Goal: Task Accomplishment & Management: Use online tool/utility

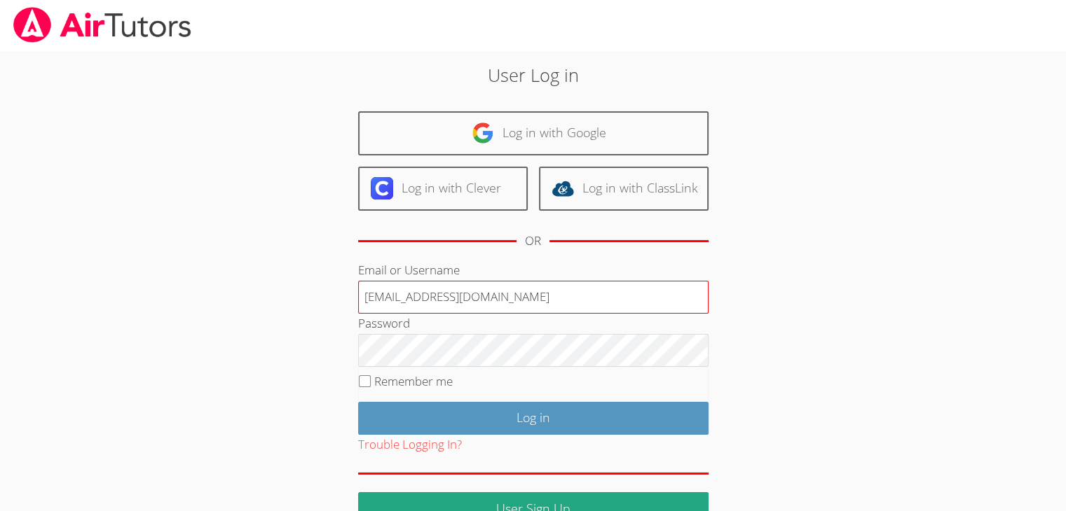
type input "info@pace-tutoring.com"
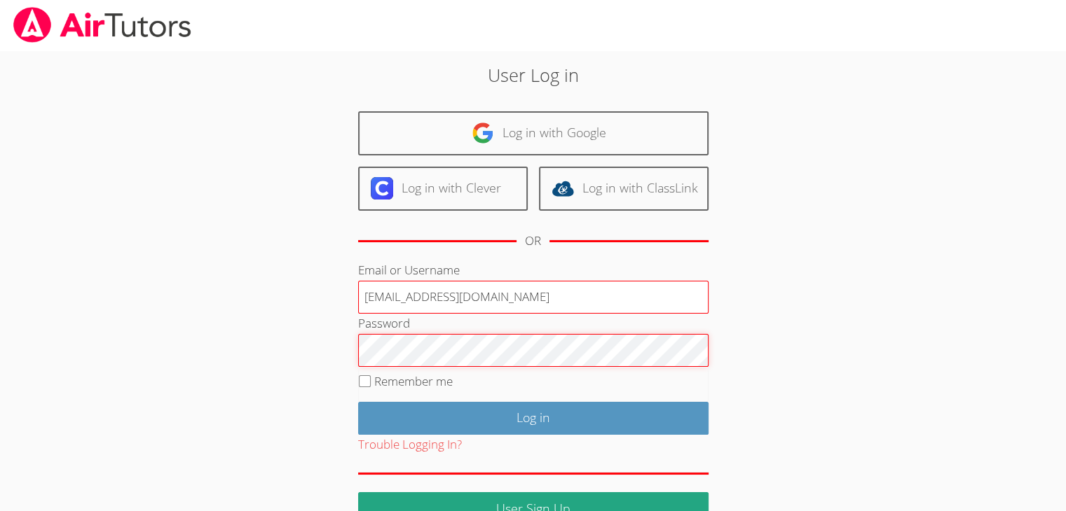
click at [358, 402] on input "Log in" at bounding box center [533, 418] width 350 height 33
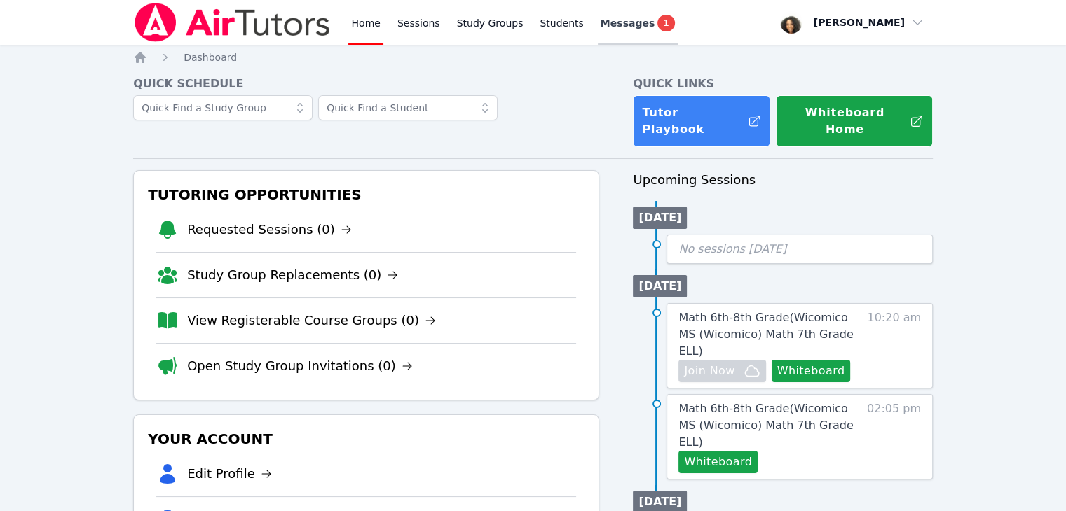
click at [600, 18] on span "Messages" at bounding box center [627, 23] width 54 height 14
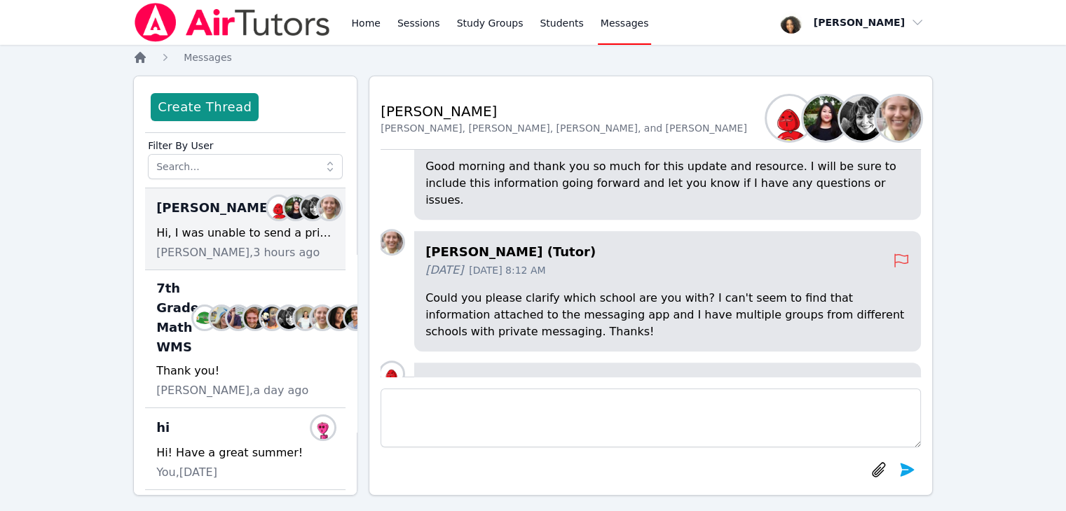
click at [140, 62] on icon "Breadcrumb" at bounding box center [140, 57] width 14 height 14
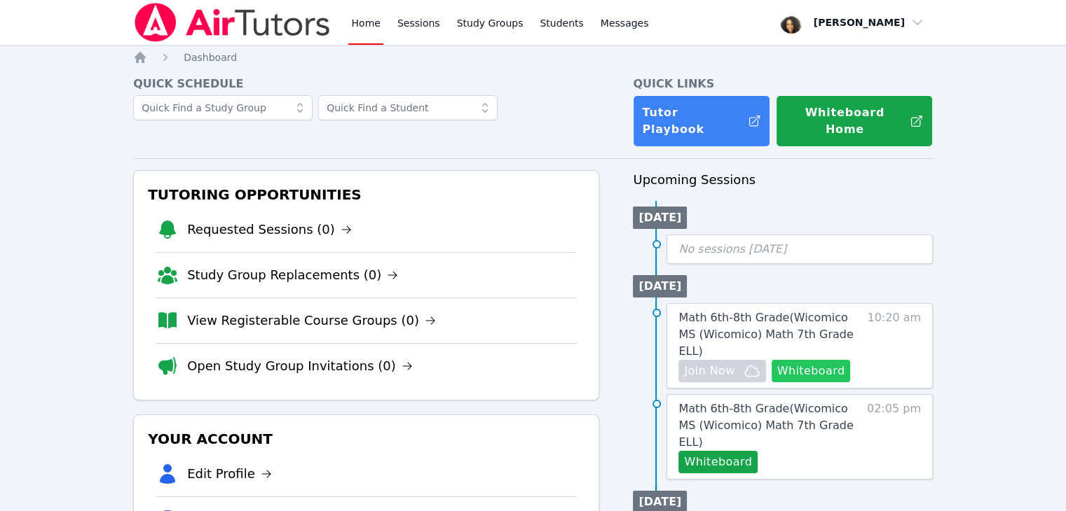
click at [790, 360] on button "Whiteboard" at bounding box center [810, 371] width 79 height 22
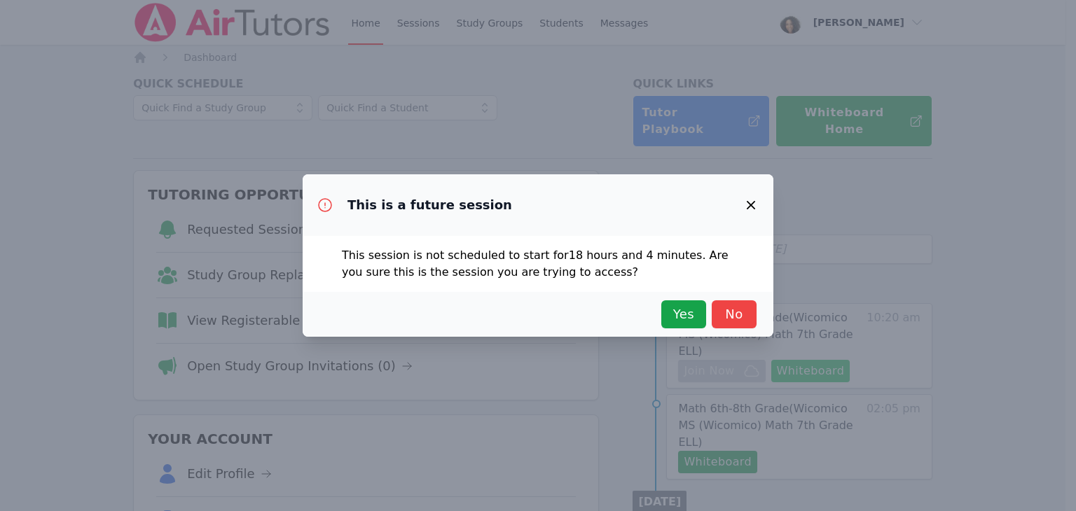
click at [790, 345] on div "This is a future session This session is not scheduled to start for 18 hours an…" at bounding box center [538, 255] width 1076 height 511
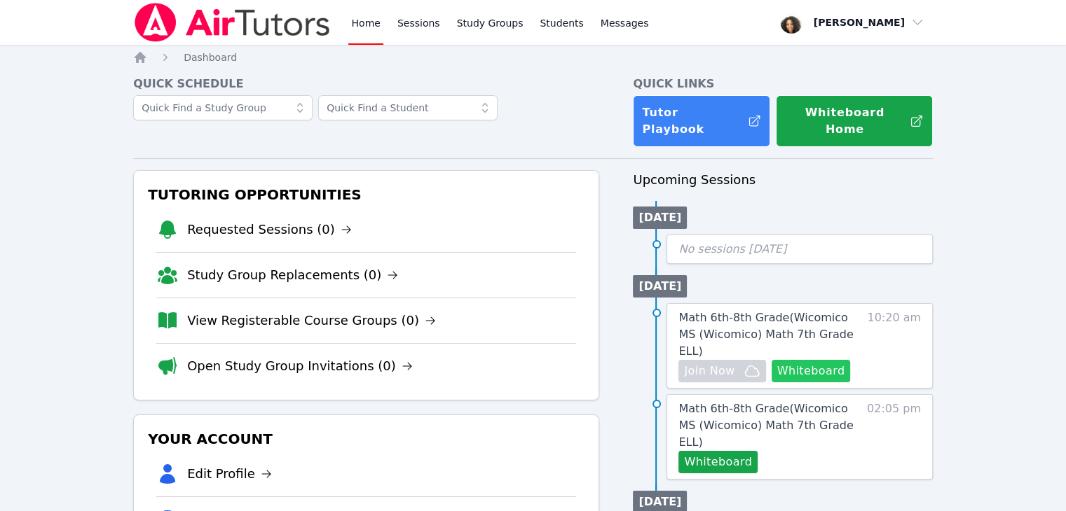
click at [781, 360] on button "Whiteboard" at bounding box center [810, 371] width 79 height 22
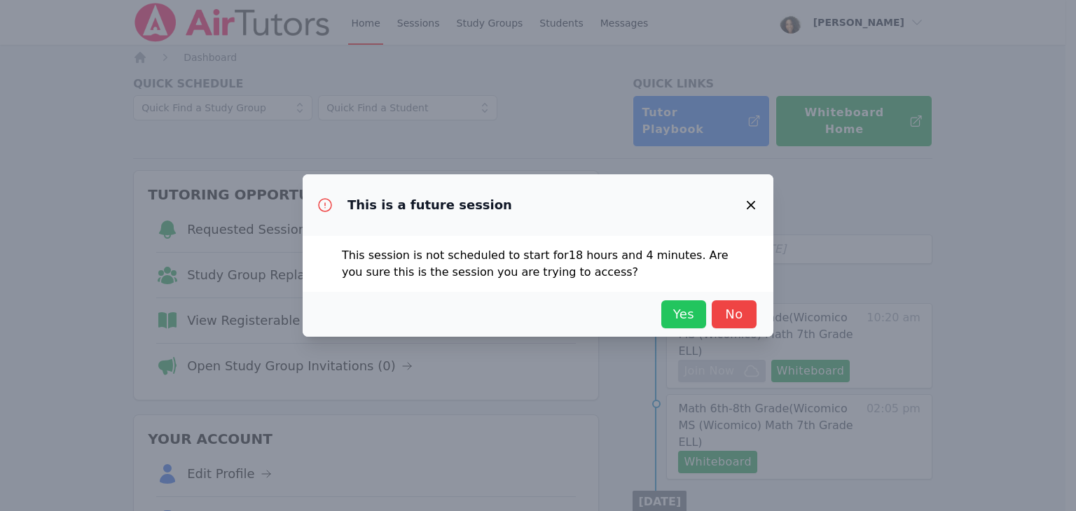
click at [684, 317] on span "Yes" at bounding box center [683, 315] width 31 height 20
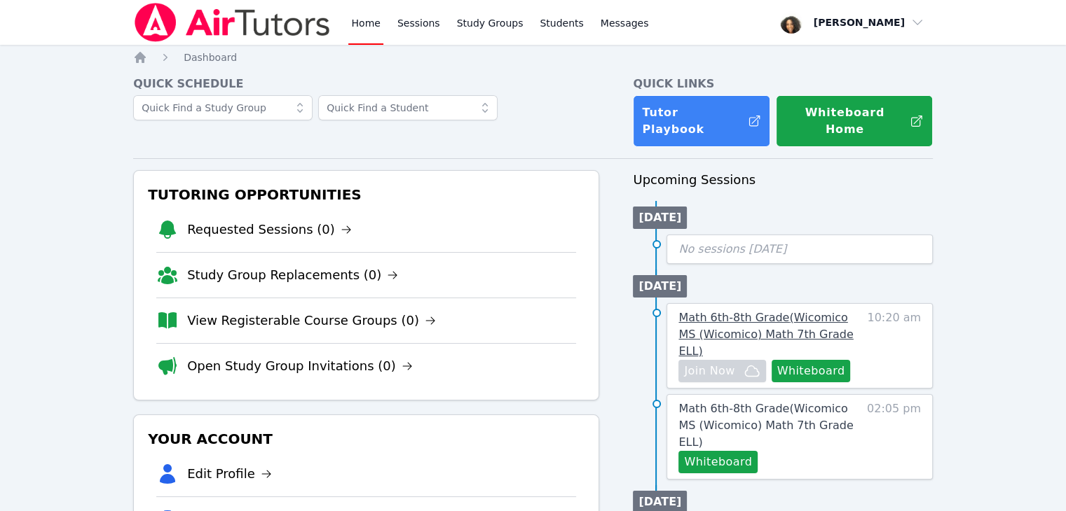
click at [724, 316] on span "Math 6th-8th Grade ( Wicomico MS (Wicomico) Math 7th Grade ELL )" at bounding box center [765, 334] width 174 height 47
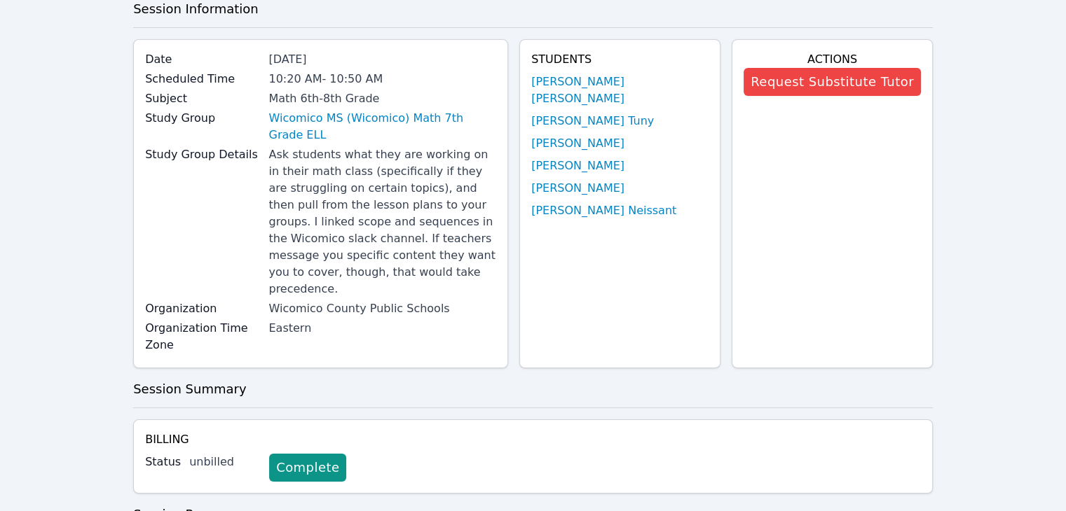
scroll to position [74, 0]
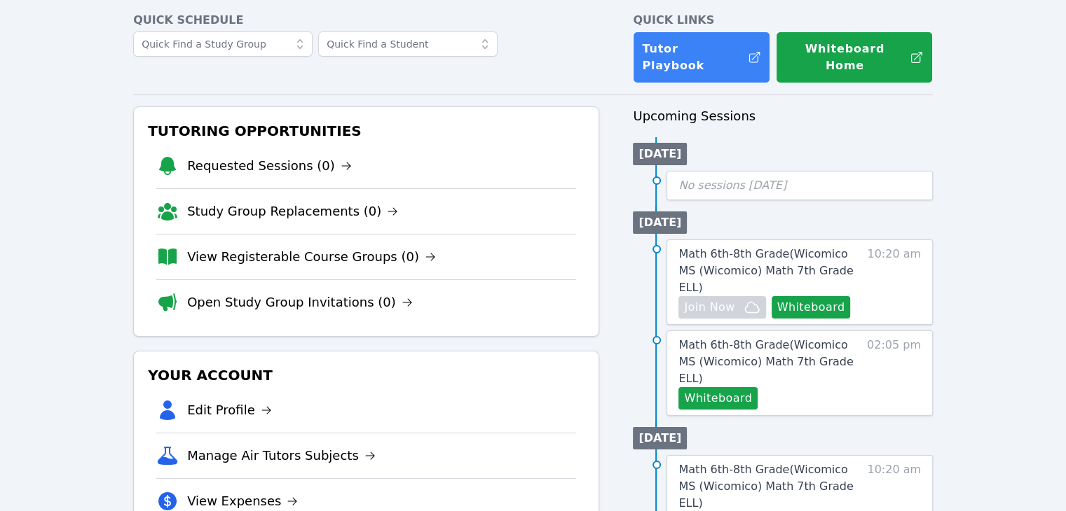
scroll to position [64, 0]
click at [734, 247] on span "Math 6th-8th Grade ( Wicomico MS (Wicomico) Math 7th Grade ELL )" at bounding box center [765, 270] width 174 height 47
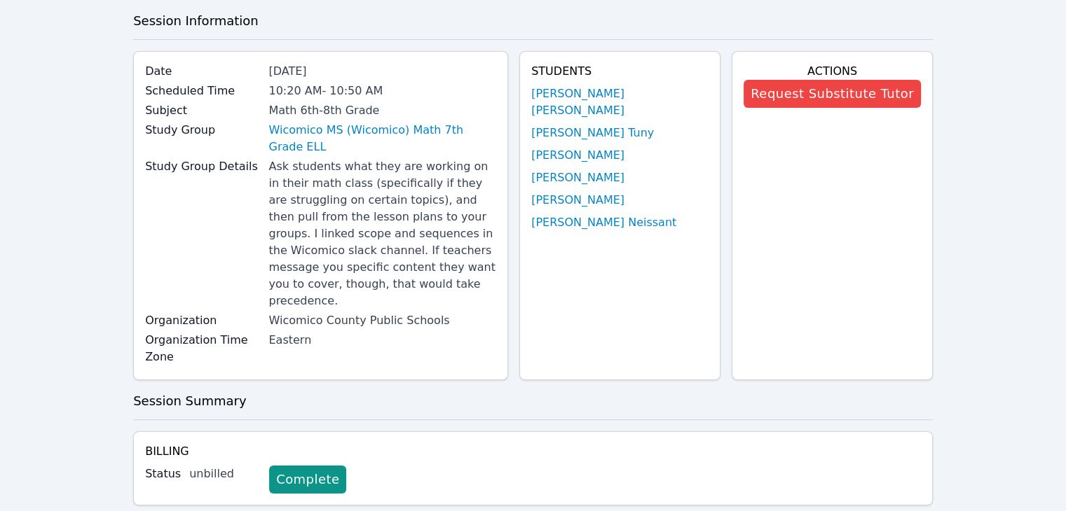
scroll to position [453, 0]
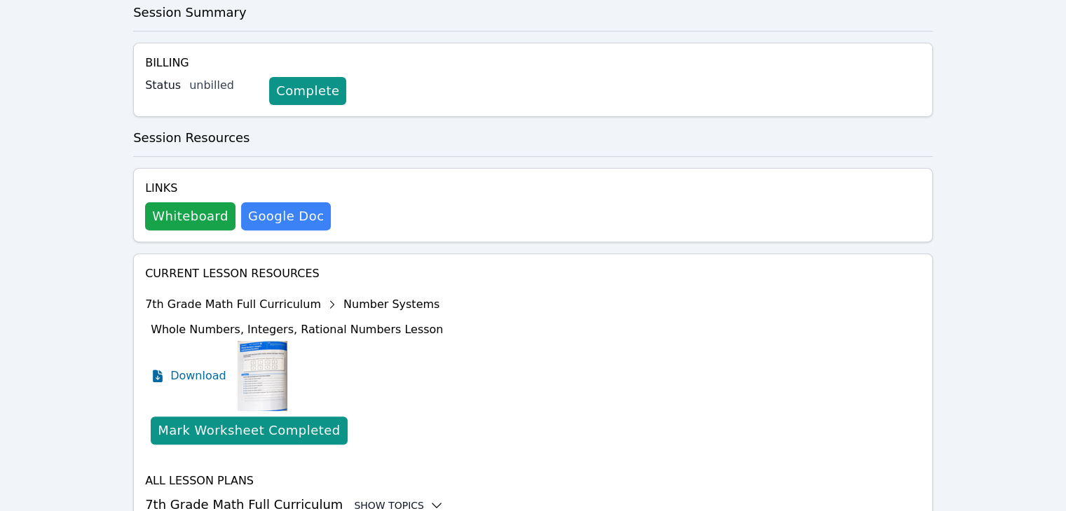
click at [387, 499] on div "Show Topics" at bounding box center [399, 506] width 90 height 14
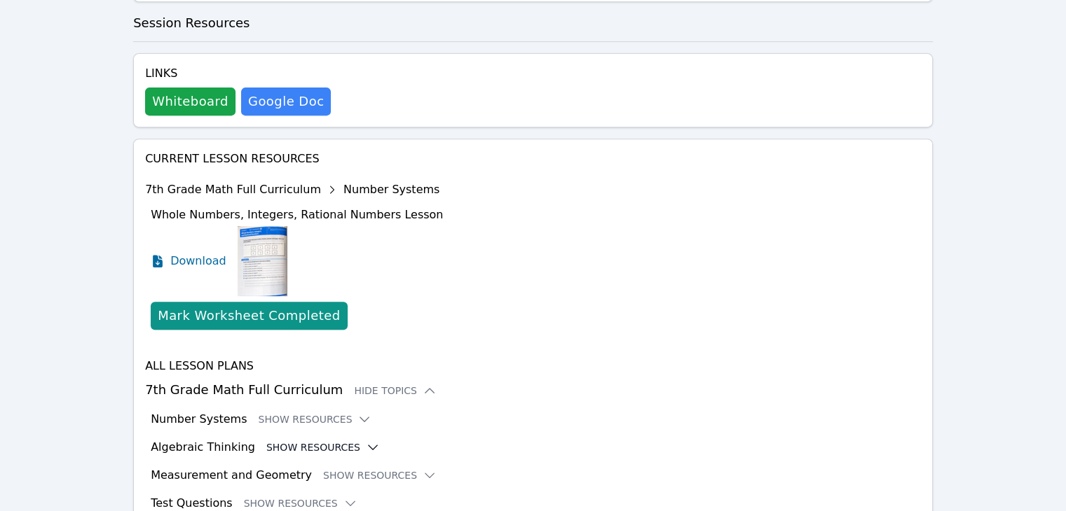
click at [369, 446] on icon at bounding box center [373, 448] width 9 height 4
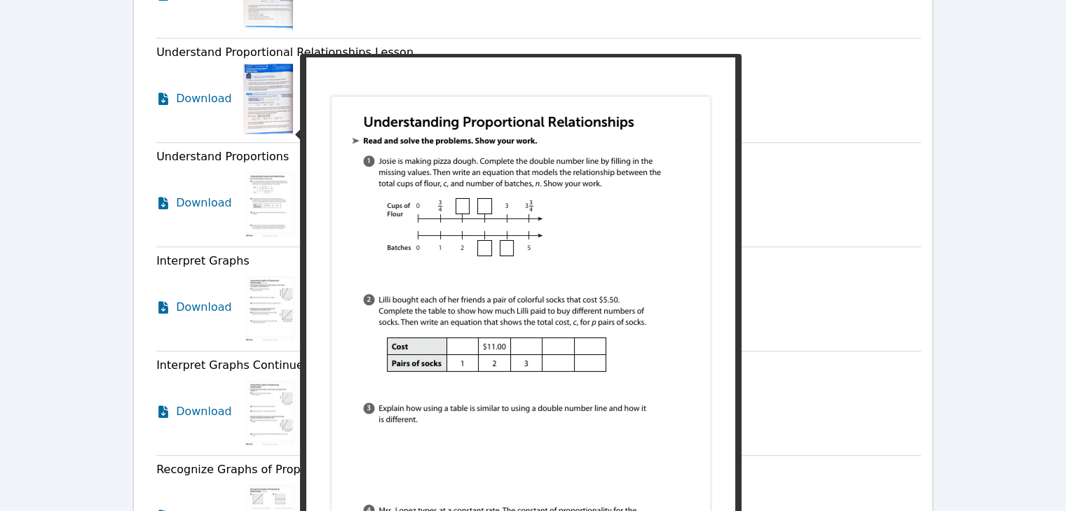
scroll to position [1093, 0]
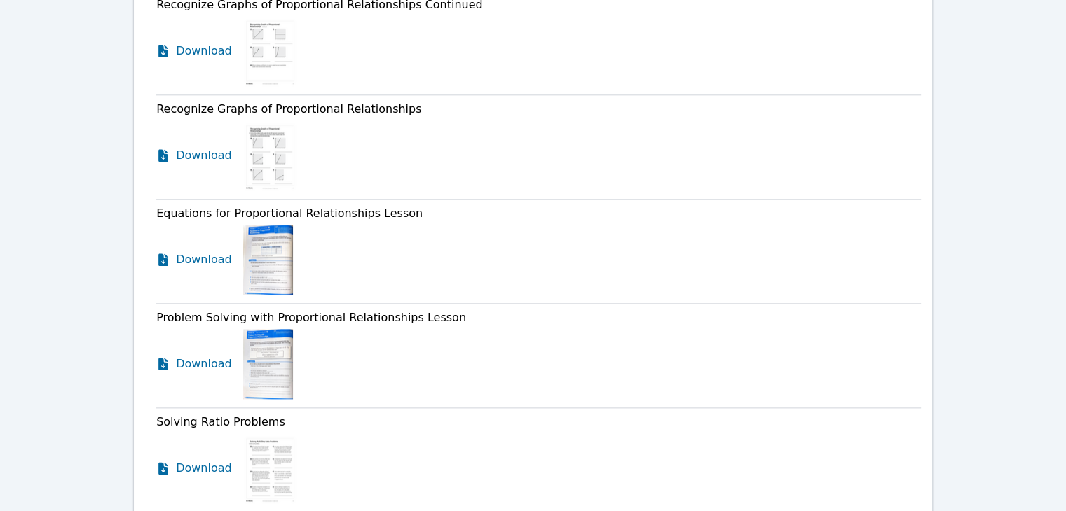
scroll to position [1567, 0]
click at [179, 251] on span "Download" at bounding box center [207, 259] width 62 height 17
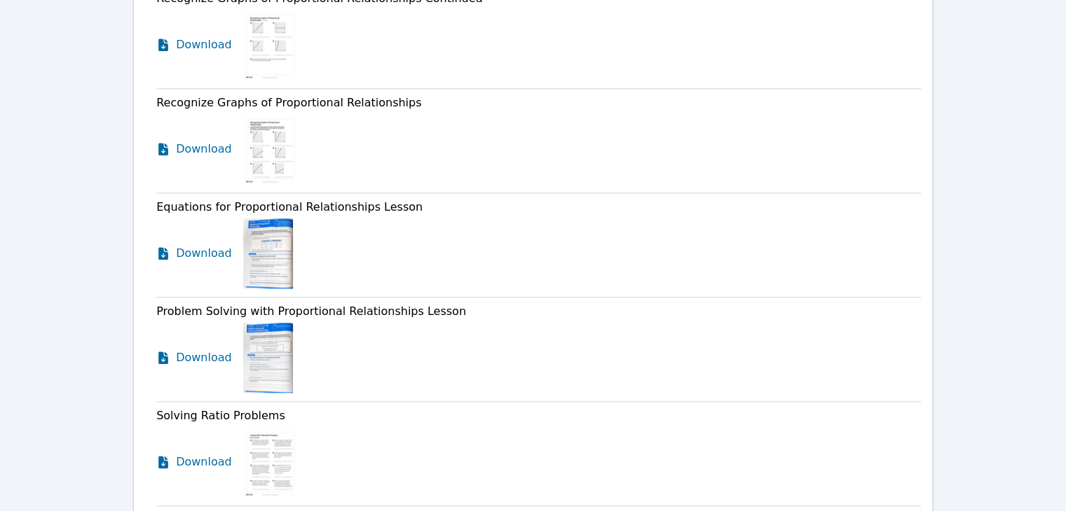
scroll to position [1574, 0]
click at [76, 309] on div "Home Sessions Study Groups Students Messages Open user menu [PERSON_NAME] Open …" at bounding box center [533, 467] width 1066 height 4082
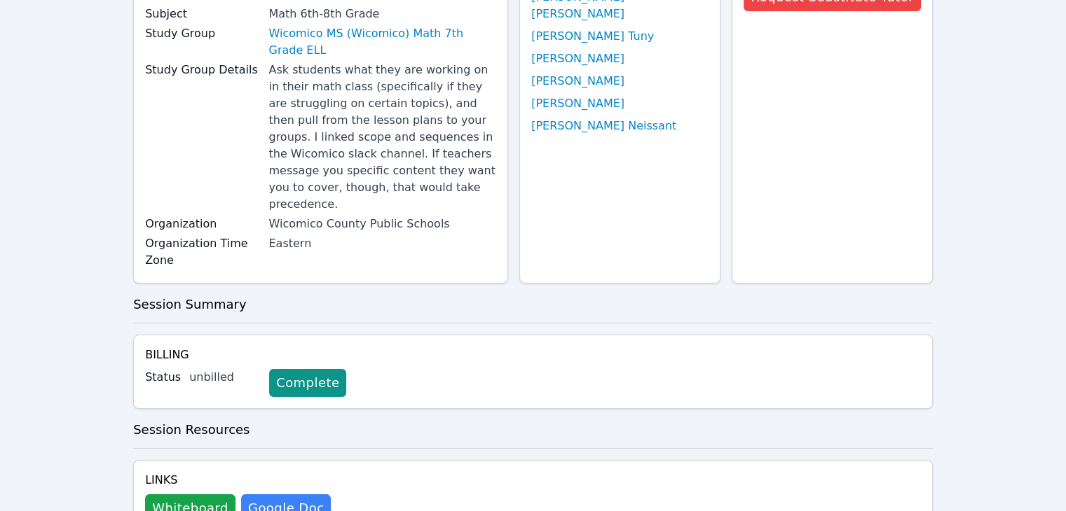
scroll to position [163, 0]
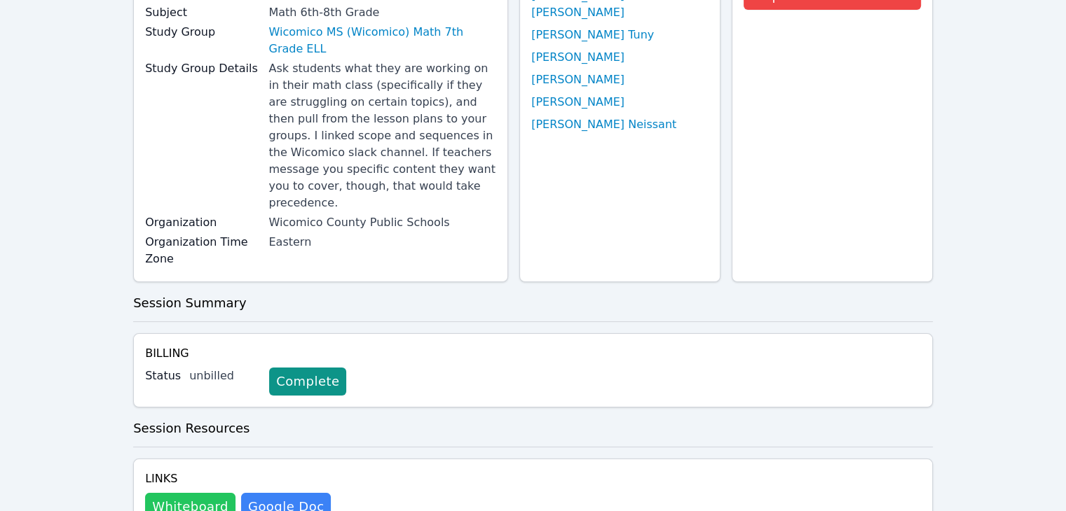
click at [172, 493] on button "Whiteboard" at bounding box center [190, 507] width 90 height 28
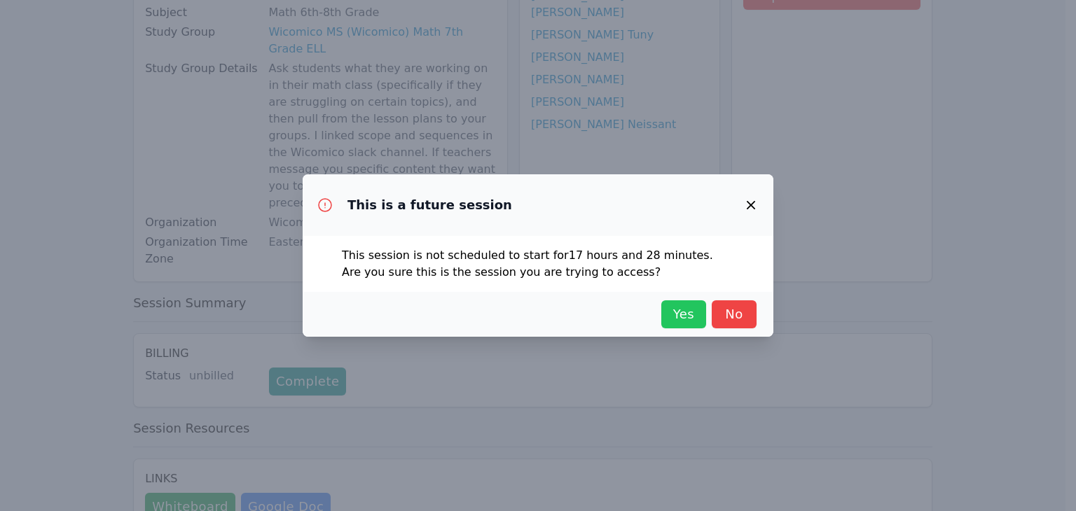
click at [680, 318] on span "Yes" at bounding box center [683, 315] width 31 height 20
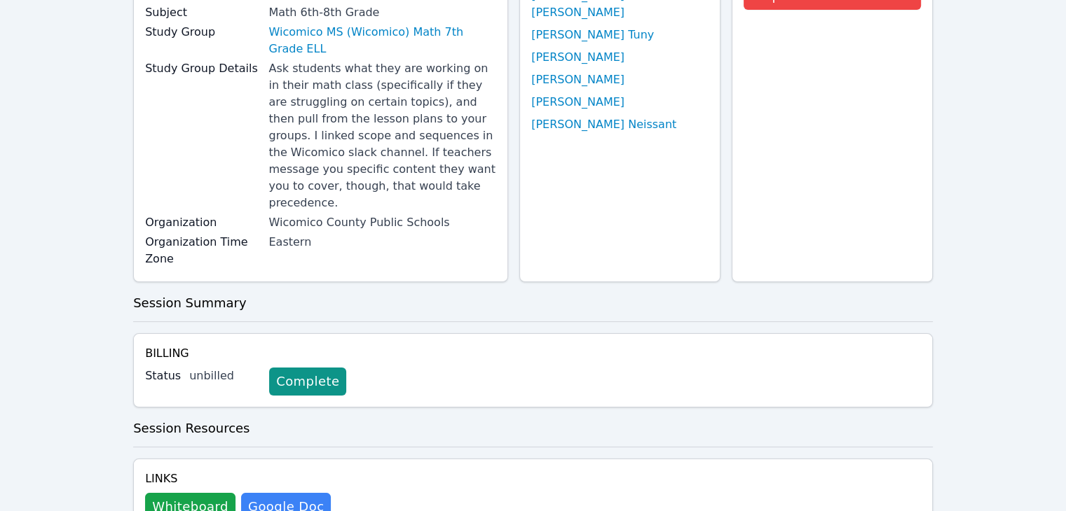
scroll to position [64, 0]
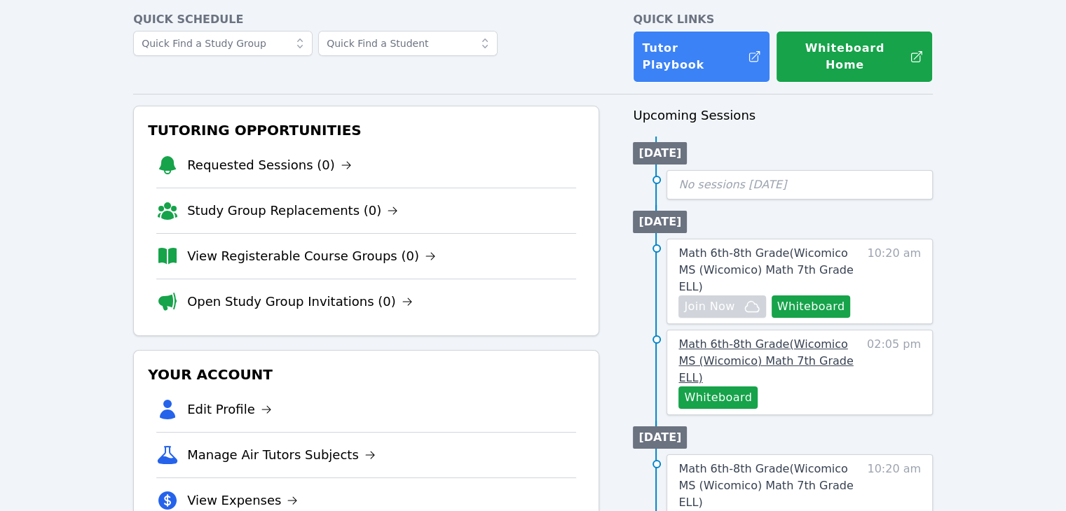
click at [811, 338] on span "Math 6th-8th Grade ( Wicomico MS (Wicomico) Math 7th Grade ELL )" at bounding box center [765, 361] width 174 height 47
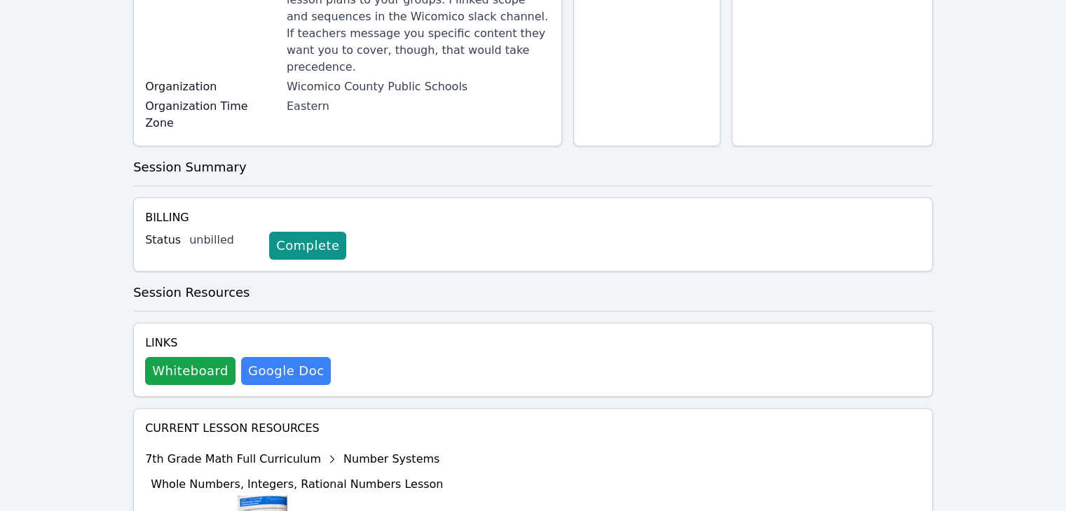
scroll to position [266, 0]
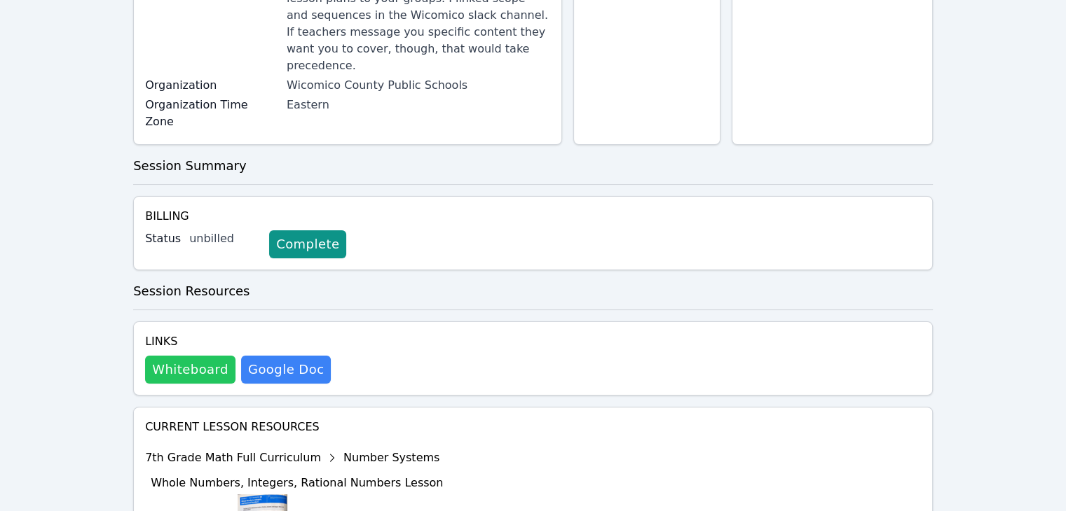
click at [188, 356] on button "Whiteboard" at bounding box center [190, 370] width 90 height 28
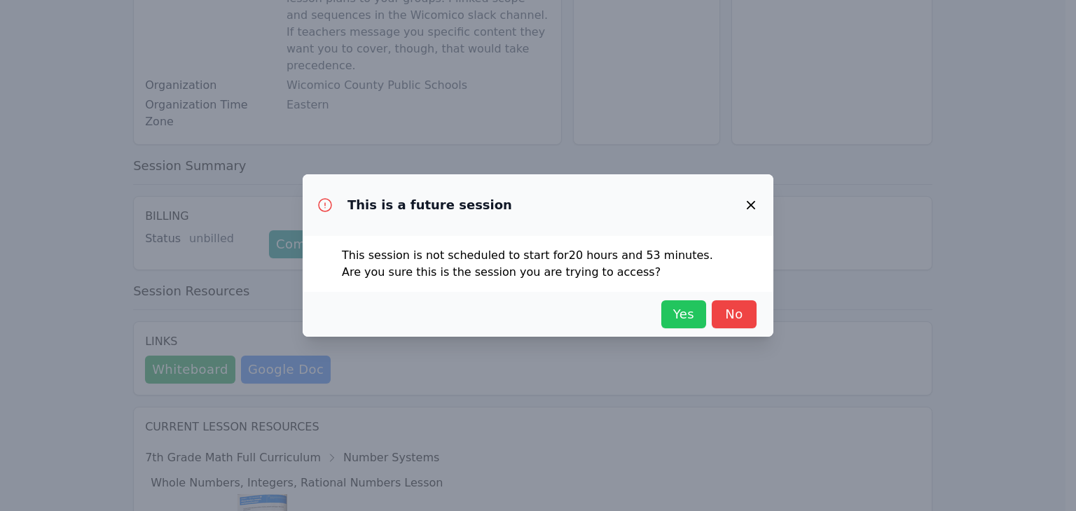
click at [670, 317] on span "Yes" at bounding box center [683, 315] width 31 height 20
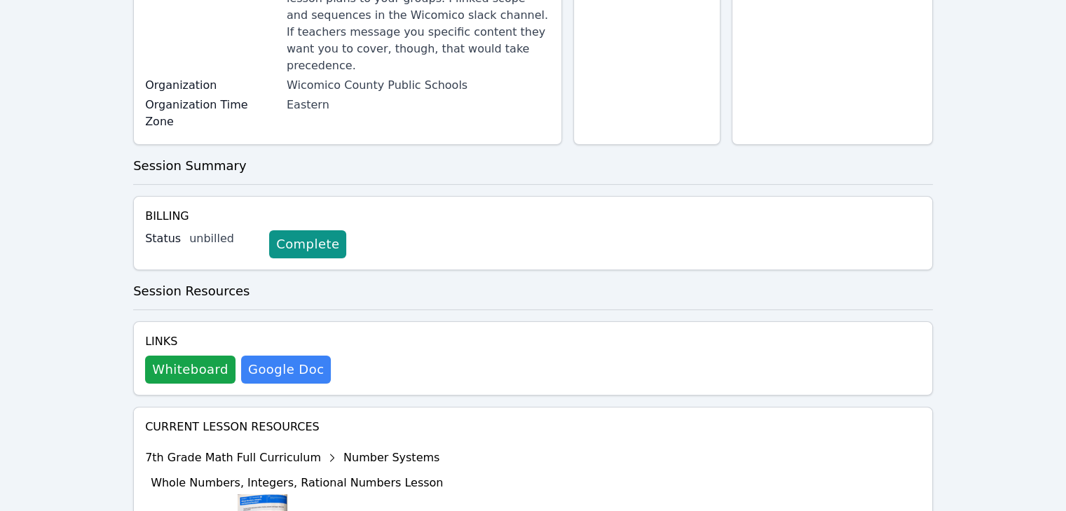
scroll to position [0, 0]
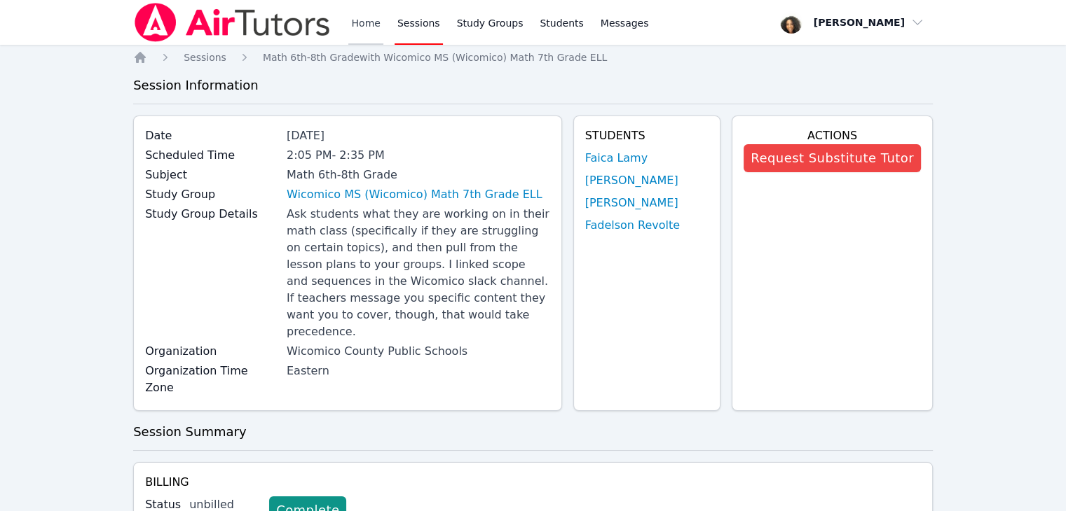
click at [366, 21] on link "Home" at bounding box center [365, 22] width 34 height 45
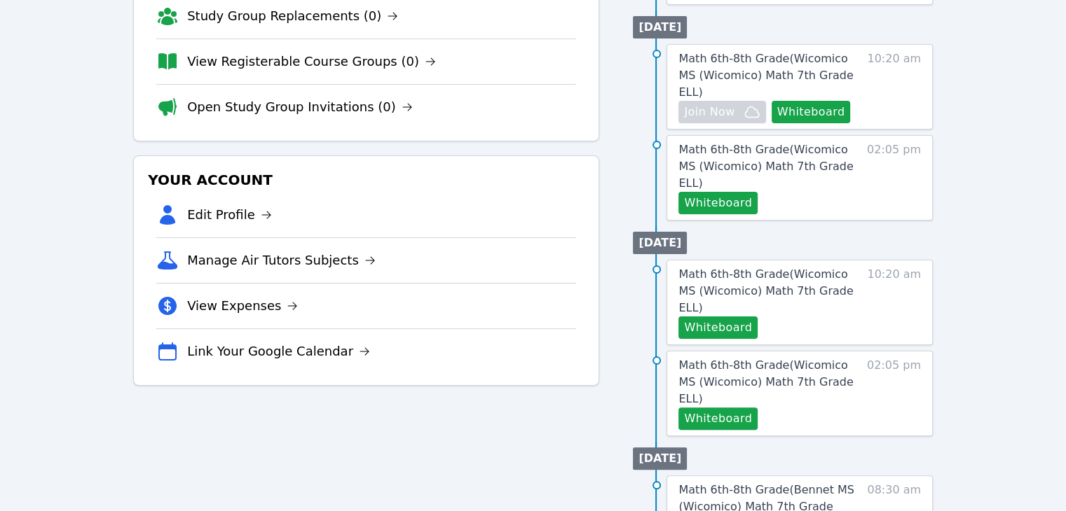
scroll to position [260, 0]
click at [828, 100] on button "Whiteboard" at bounding box center [810, 111] width 79 height 22
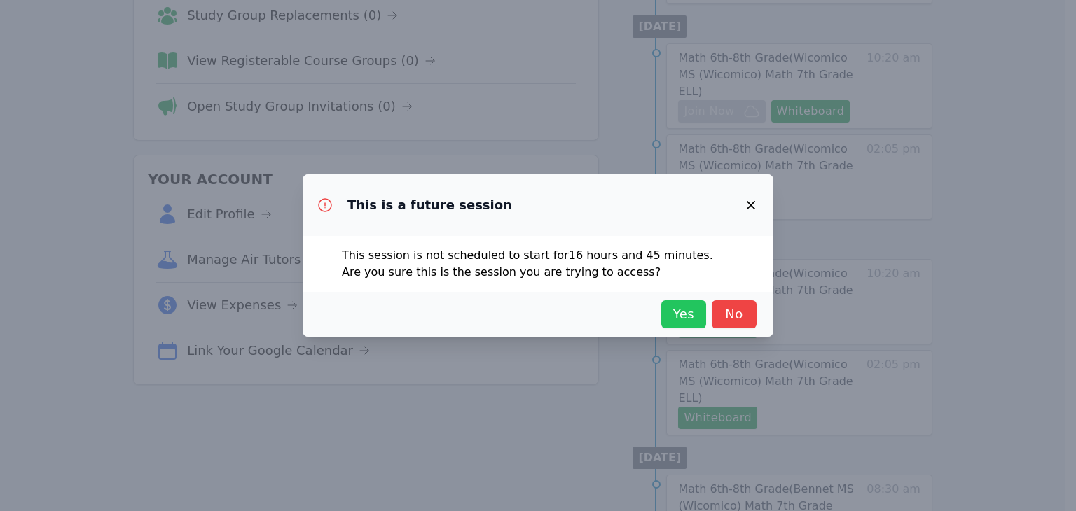
click at [689, 321] on span "Yes" at bounding box center [683, 315] width 31 height 20
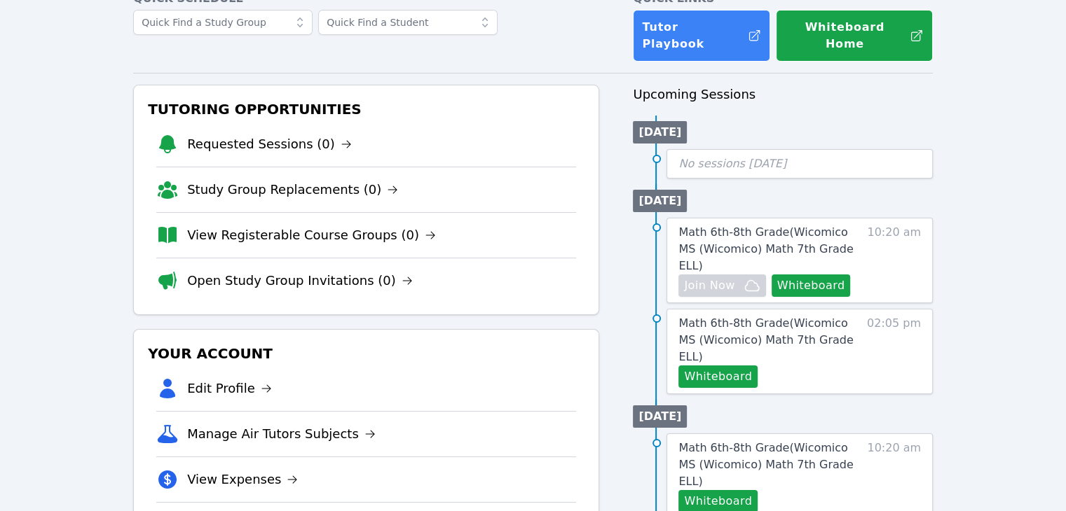
scroll to position [86, 0]
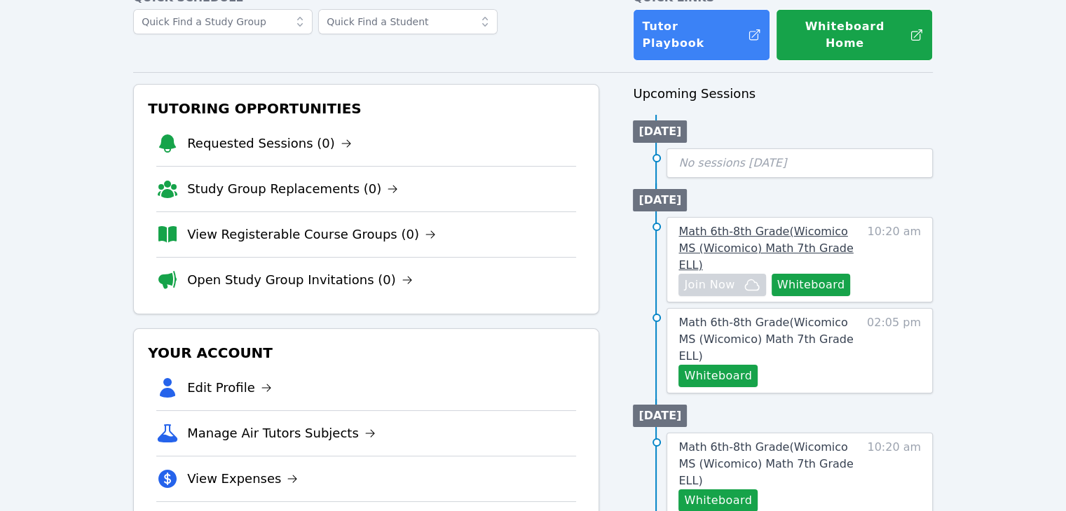
click at [729, 227] on span "Math 6th-8th Grade ( Wicomico MS (Wicomico) Math 7th Grade ELL )" at bounding box center [765, 248] width 174 height 47
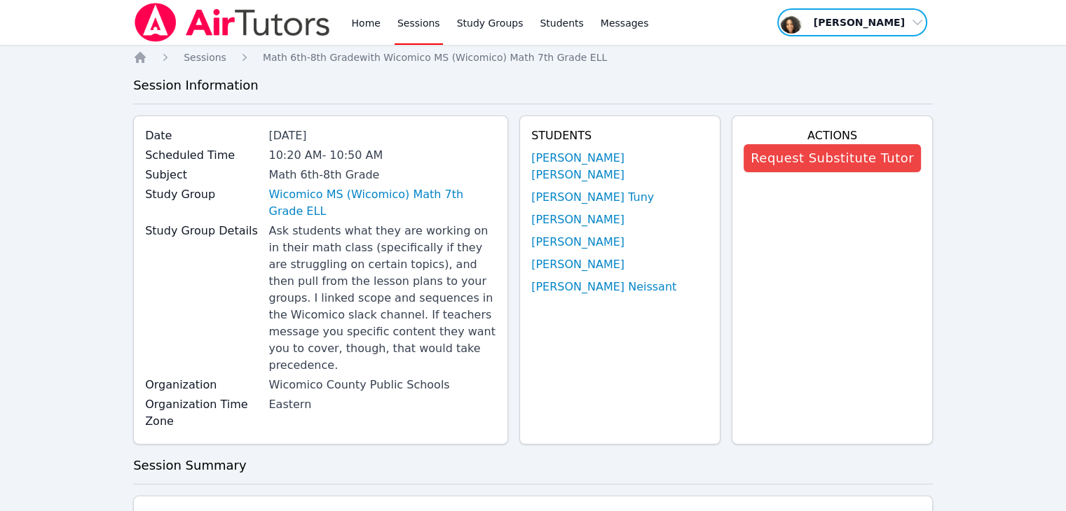
click at [884, 29] on span "button" at bounding box center [852, 22] width 153 height 31
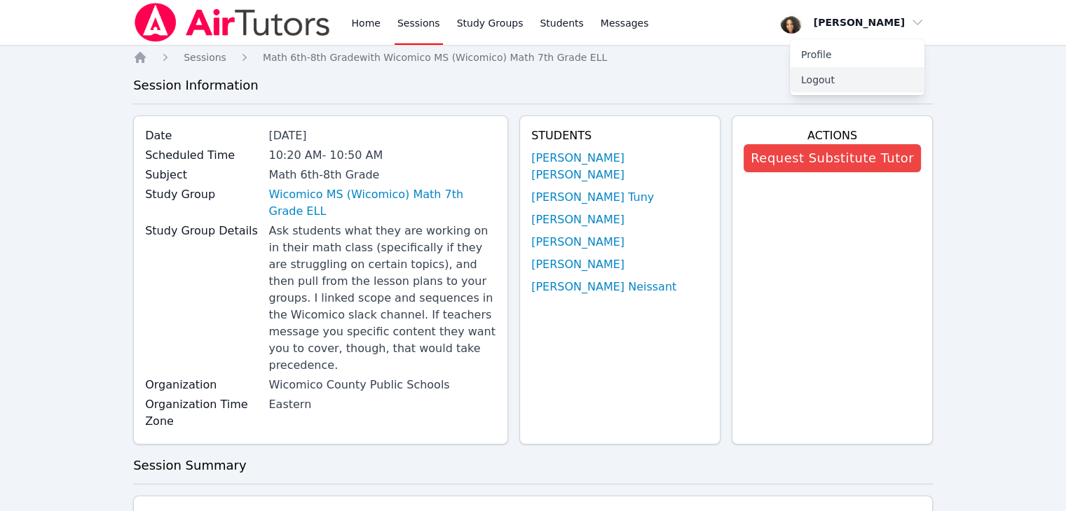
click at [869, 78] on button "Logout" at bounding box center [857, 79] width 135 height 25
